Goal: Go to known website: Access a specific website the user already knows

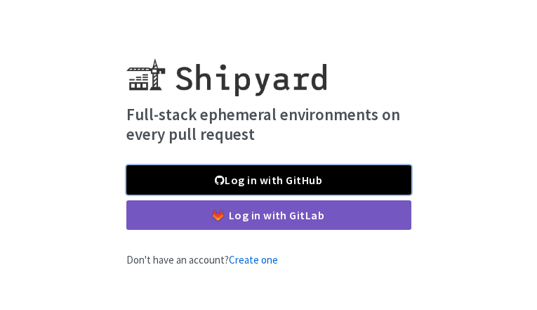
click at [358, 180] on link "Log in with GitHub" at bounding box center [268, 179] width 285 height 29
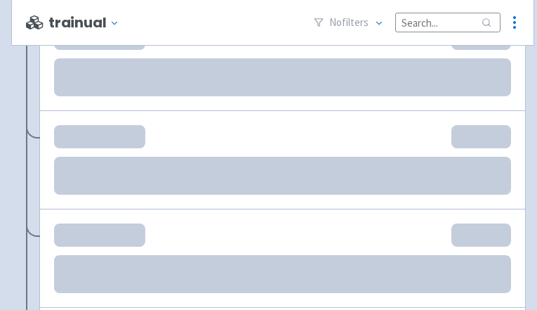
scroll to position [1493, 0]
